Goal: Find specific page/section: Find specific page/section

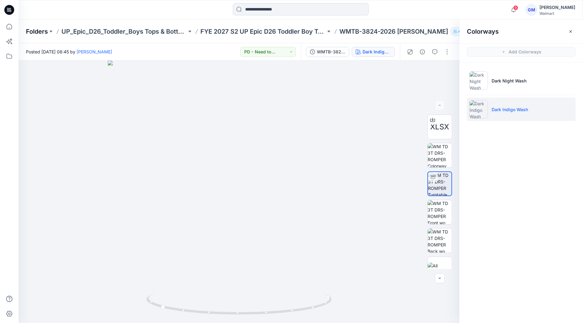
click at [39, 30] on p "Folders" at bounding box center [37, 31] width 22 height 9
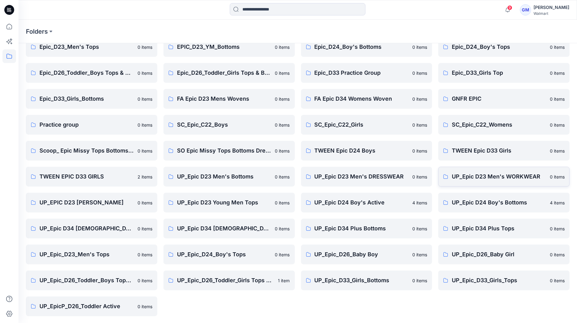
scroll to position [83, 0]
click at [490, 202] on p "UP_Epic D24 Boy's Bottoms" at bounding box center [499, 202] width 94 height 9
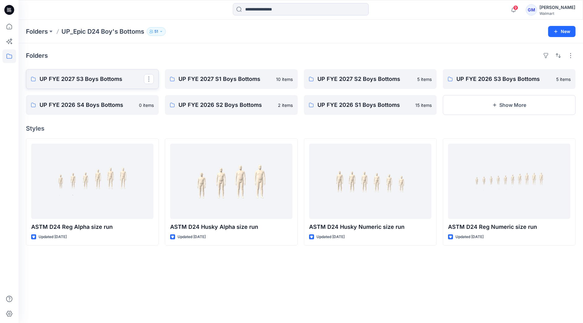
click at [97, 81] on p "UP FYE 2027 S3 Boys Bottoms" at bounding box center [92, 79] width 104 height 9
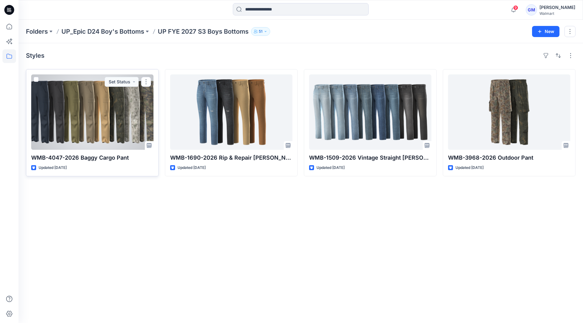
click at [110, 109] on div at bounding box center [92, 111] width 122 height 75
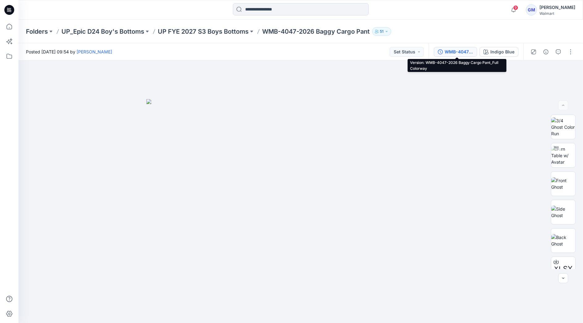
click at [446, 53] on div "WMB-4047-2026 Baggy Cargo Pant_Full Colorway" at bounding box center [458, 51] width 28 height 7
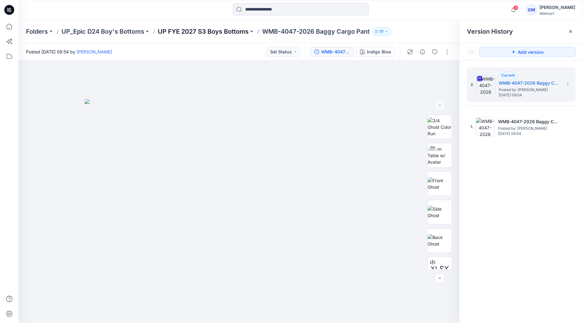
click at [192, 29] on p "UP FYE 2027 S3 Boys Bottoms" at bounding box center [203, 31] width 91 height 9
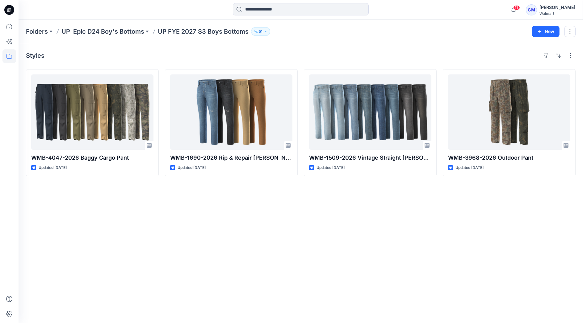
click at [294, 2] on div "11 Notifications Your style WMTB-3206-2026 Camp Shirt has been updated with WMT…" at bounding box center [301, 10] width 564 height 20
click at [282, 6] on input at bounding box center [301, 9] width 136 height 12
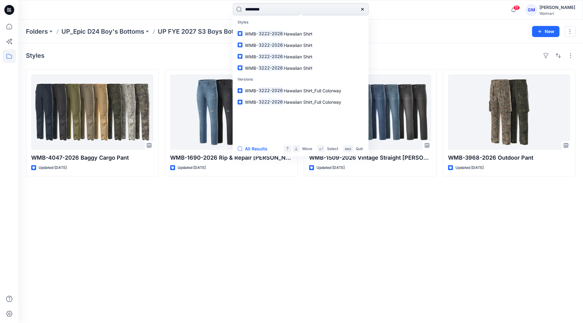
type input "*********"
click at [253, 150] on button "All Results" at bounding box center [254, 148] width 34 height 7
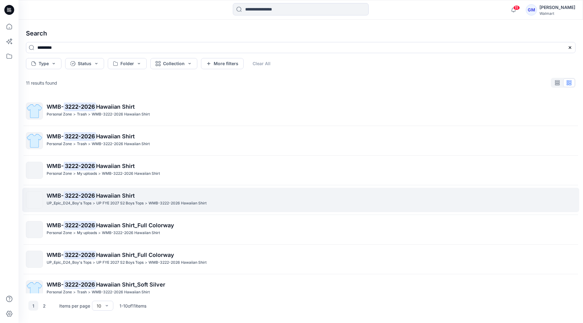
click at [118, 193] on span "Hawaiian Shirt" at bounding box center [115, 195] width 39 height 6
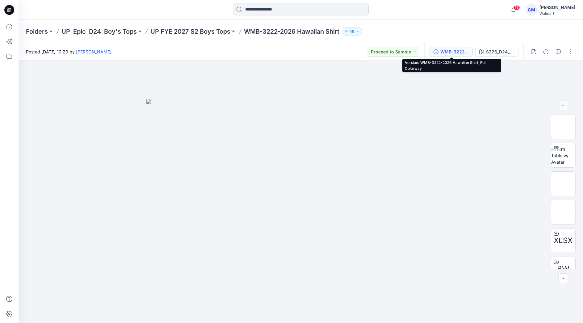
click at [444, 51] on div "WMB-3222-2026 Hawaiian Shirt_Full Colorway" at bounding box center [454, 51] width 28 height 7
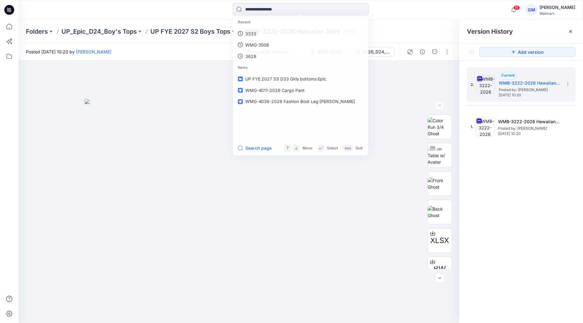
click at [252, 10] on input at bounding box center [301, 9] width 136 height 12
click at [408, 21] on div "Folders UP_Epic_D24_Boy's Tops UP FYE 2027 S2 Boys Tops WMB-3222-2026 Hawaiian …" at bounding box center [301, 31] width 564 height 23
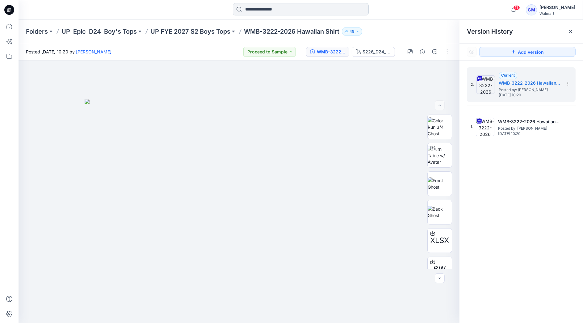
click at [294, 14] on input at bounding box center [301, 9] width 136 height 12
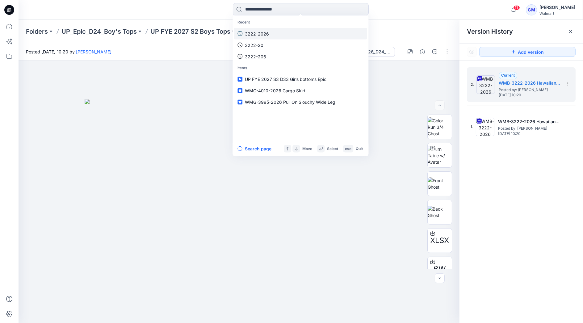
click at [285, 29] on link "3222-2026" at bounding box center [300, 33] width 133 height 11
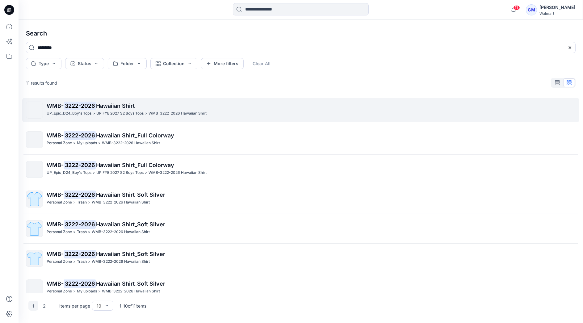
scroll to position [98, 0]
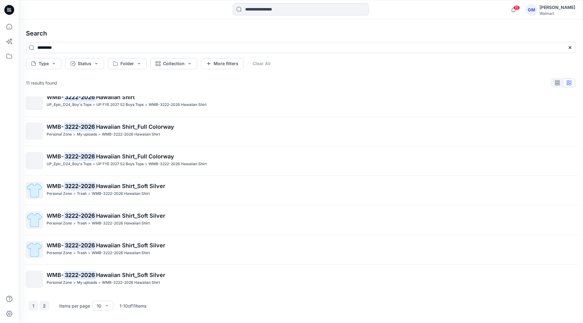
click at [42, 308] on button "2" at bounding box center [45, 306] width 10 height 10
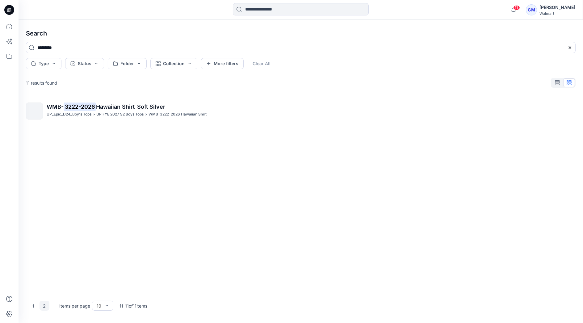
scroll to position [0, 0]
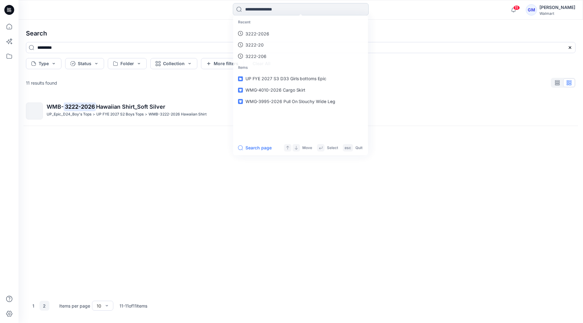
click at [282, 13] on input at bounding box center [301, 9] width 136 height 12
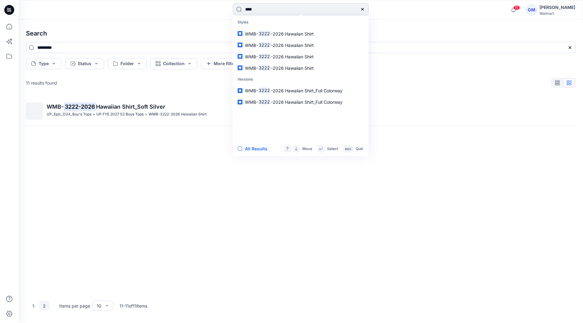
type input "****"
click at [257, 149] on button "All Results" at bounding box center [254, 148] width 34 height 7
type input "****"
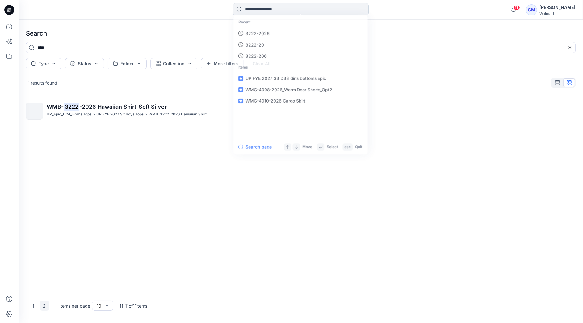
click at [251, 8] on input at bounding box center [301, 9] width 136 height 12
click at [234, 28] on link "3222" at bounding box center [300, 33] width 133 height 11
click at [258, 12] on input at bounding box center [301, 9] width 136 height 12
click at [264, 33] on link "3222" at bounding box center [300, 33] width 133 height 11
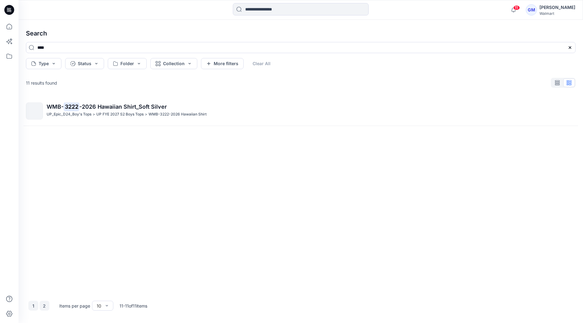
click at [35, 302] on button "1" at bounding box center [33, 306] width 10 height 10
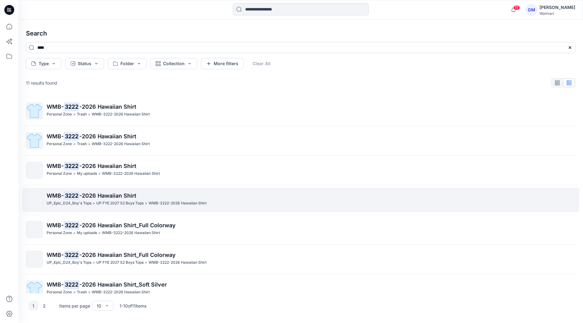
click at [233, 196] on p "WMB- 3222 -2026 Hawaiian Shirt" at bounding box center [311, 195] width 528 height 9
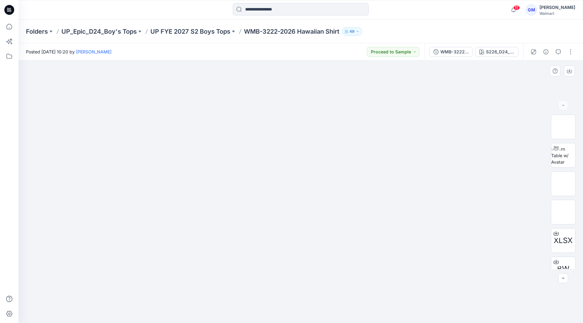
click at [390, 99] on img at bounding box center [300, 99] width 309 height 0
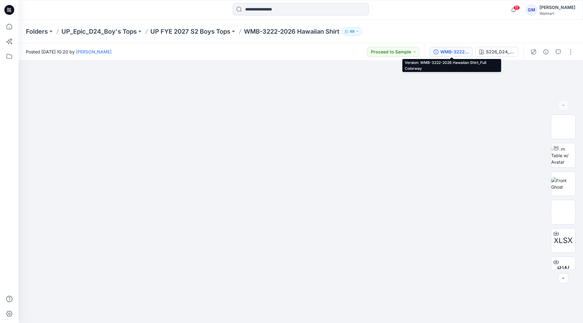
click at [444, 47] on button "WMB-3222-2026 Hawaiian Shirt_Full Colorway" at bounding box center [450, 52] width 43 height 10
